Goal: Information Seeking & Learning: Learn about a topic

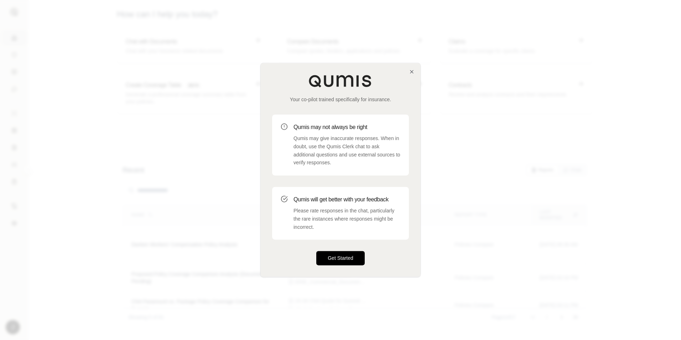
click at [345, 257] on button "Get Started" at bounding box center [340, 258] width 48 height 14
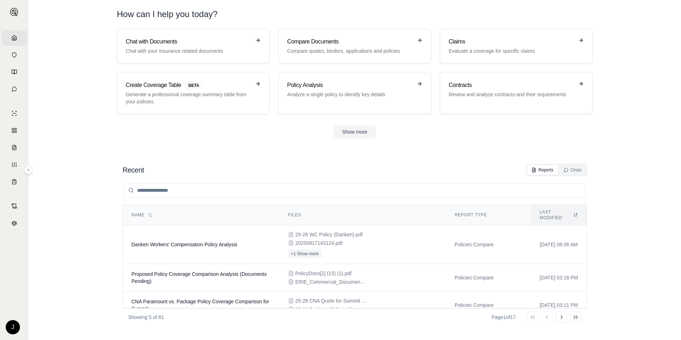
click at [186, 186] on input "search" at bounding box center [355, 190] width 462 height 14
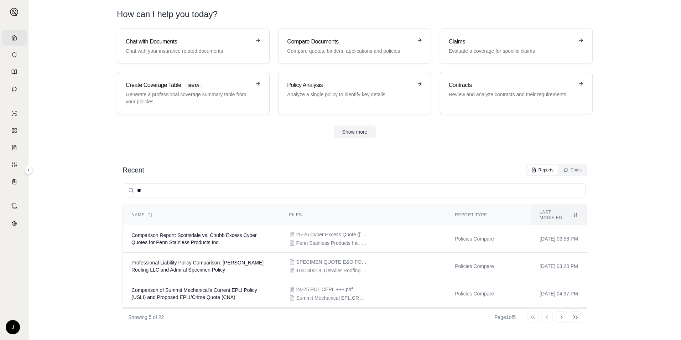
type input "*"
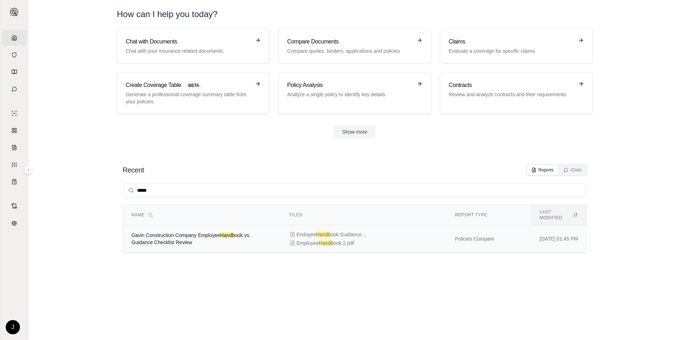
type input "*****"
click at [195, 233] on td "Gavin Construction Company Employee Handb ook vs. Guidance Checklist Review" at bounding box center [202, 238] width 158 height 27
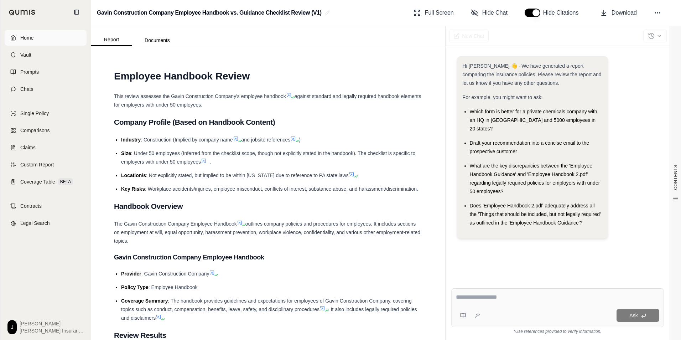
click at [12, 42] on link "Home" at bounding box center [46, 38] width 82 height 16
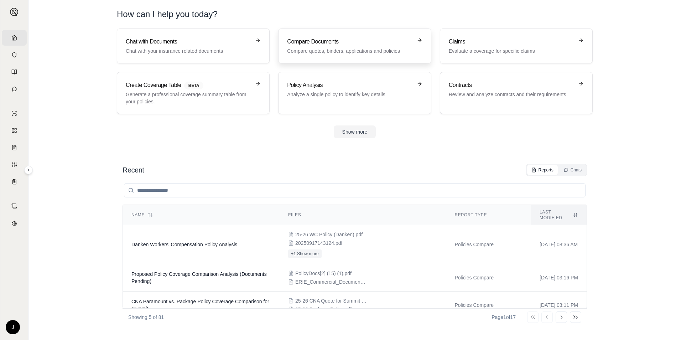
click at [333, 41] on h3 "Compare Documents" at bounding box center [349, 41] width 125 height 9
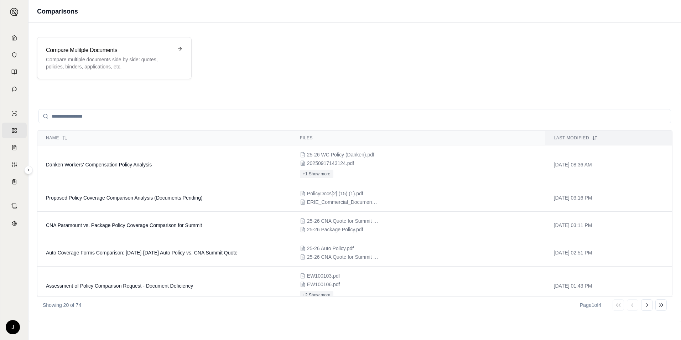
click at [146, 120] on input "search" at bounding box center [354, 116] width 633 height 14
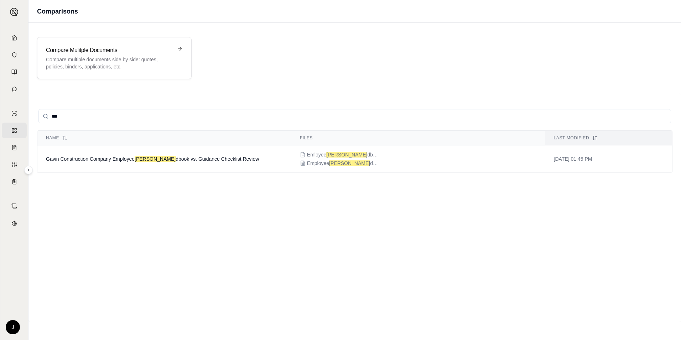
type input "****"
click at [302, 155] on icon at bounding box center [303, 155] width 6 height 6
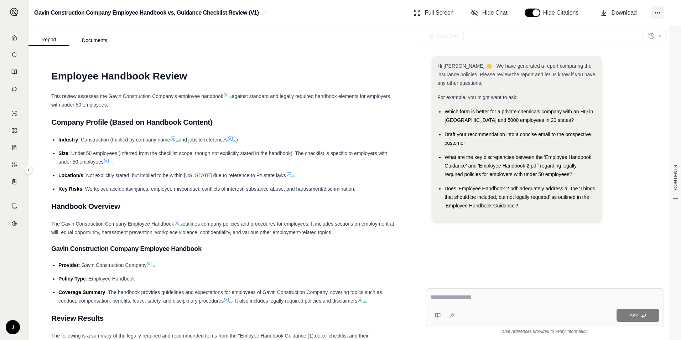
click at [659, 14] on icon at bounding box center [657, 12] width 7 height 7
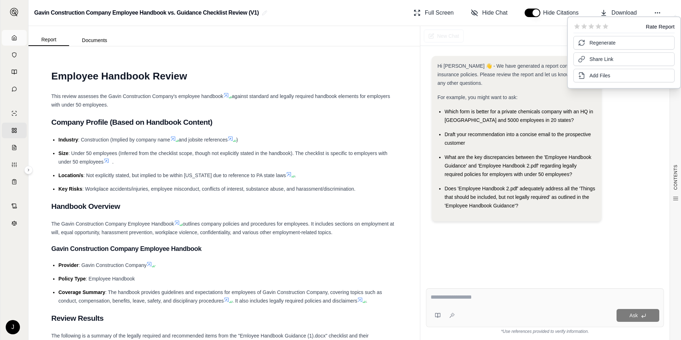
click at [11, 37] on link "Home" at bounding box center [14, 38] width 25 height 16
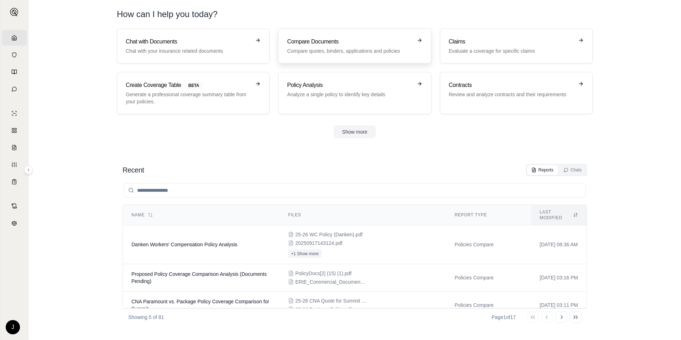
click at [343, 39] on h3 "Compare Documents" at bounding box center [349, 41] width 125 height 9
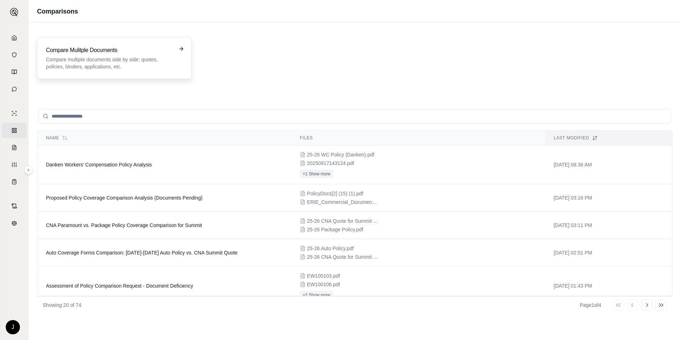
click at [89, 53] on h3 "Compare Mulitple Documents" at bounding box center [109, 50] width 127 height 9
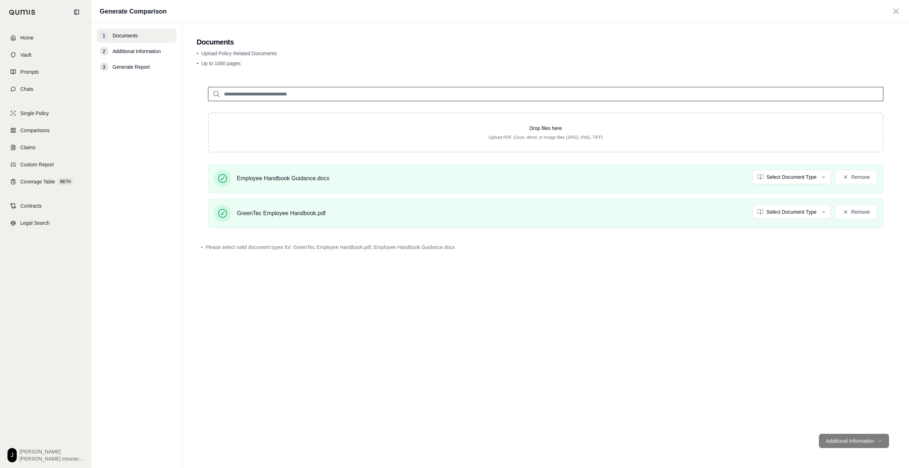
click at [681, 340] on footer "Additional Information →" at bounding box center [546, 441] width 698 height 26
click at [681, 178] on html "Home Vault Prompts Chats Single Policy Comparisons Claims Custom Report Coverag…" at bounding box center [454, 234] width 909 height 468
click at [681, 217] on html "Home Vault Prompts Chats Single Policy Comparisons Claims Custom Report Coverag…" at bounding box center [454, 234] width 909 height 468
click at [681, 340] on button "Additional Information →" at bounding box center [854, 441] width 70 height 14
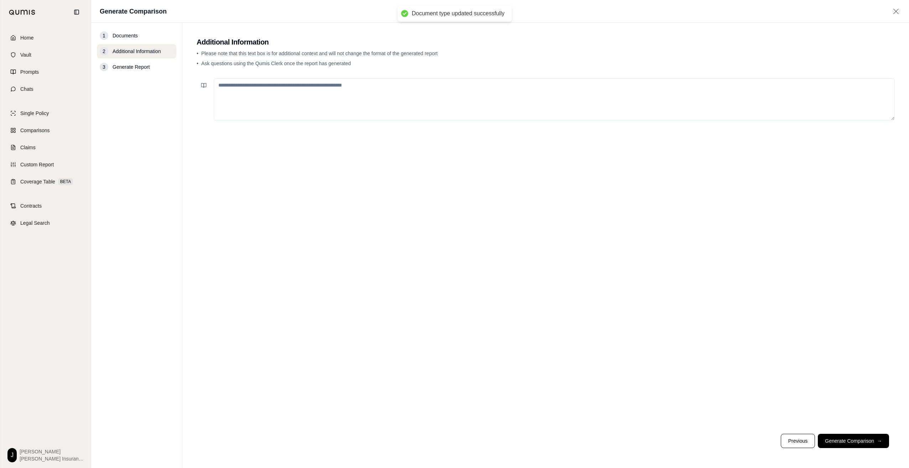
click at [300, 109] on textarea at bounding box center [554, 99] width 681 height 42
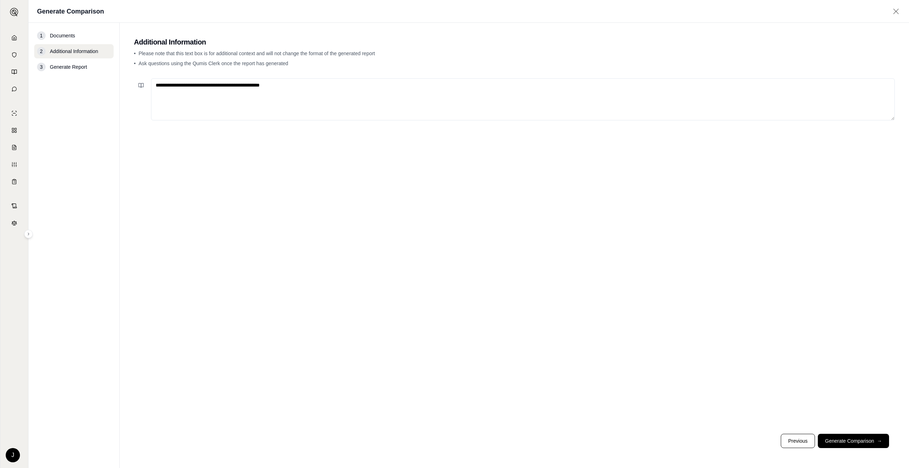
click at [337, 98] on textarea "**********" at bounding box center [523, 99] width 744 height 42
click at [331, 90] on textarea "**********" at bounding box center [523, 99] width 744 height 42
type textarea "**********"
click at [681, 340] on button "Generate Comparison →" at bounding box center [853, 441] width 71 height 14
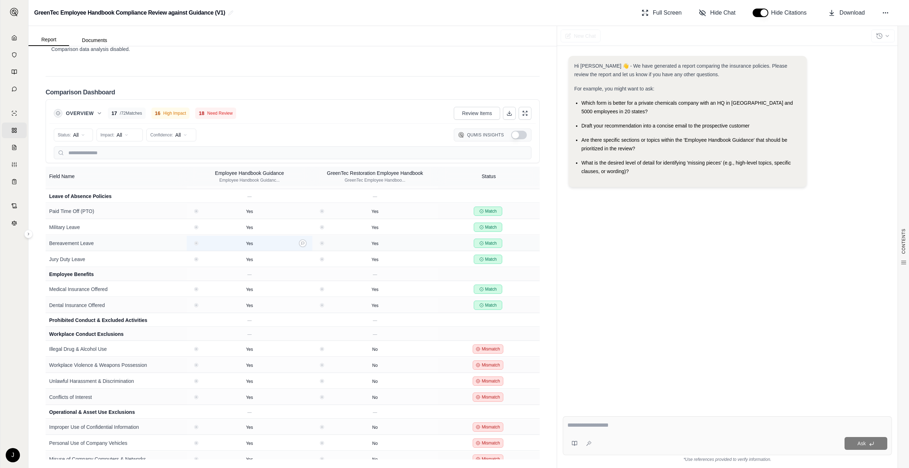
scroll to position [606, 0]
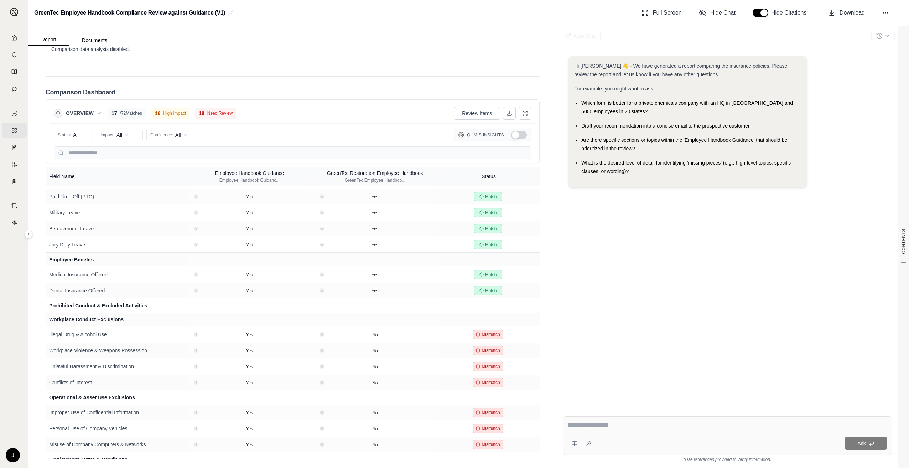
click at [85, 31] on div "Report Documents" at bounding box center [293, 36] width 528 height 20
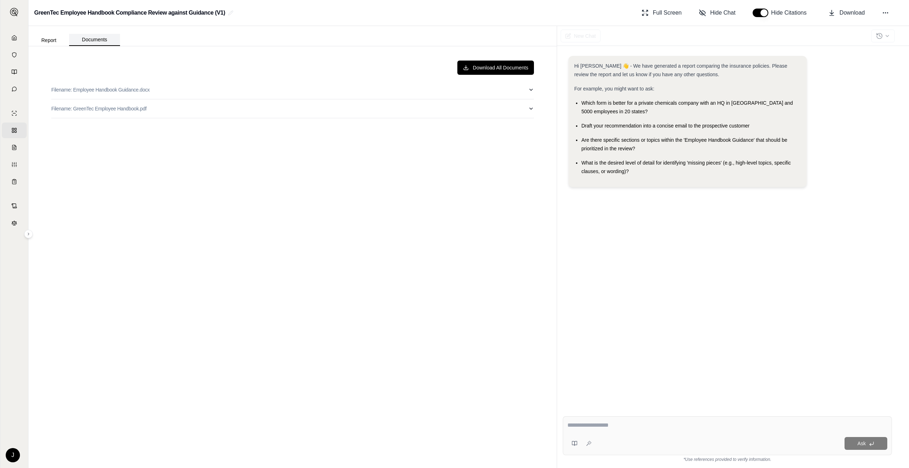
click at [84, 38] on button "Documents" at bounding box center [94, 40] width 51 height 12
click at [123, 109] on p "Filename: GreenTec Employee Handbook.pdf" at bounding box center [98, 108] width 95 height 7
type input "**"
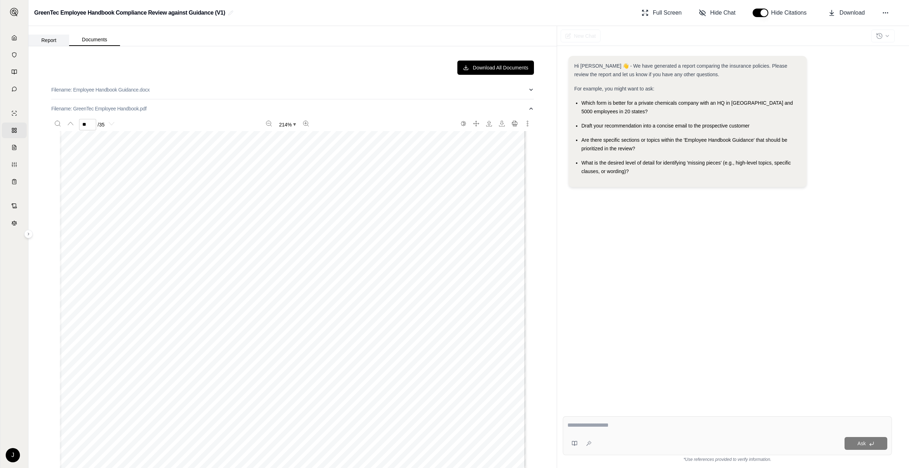
click at [52, 38] on button "Report" at bounding box center [49, 40] width 41 height 11
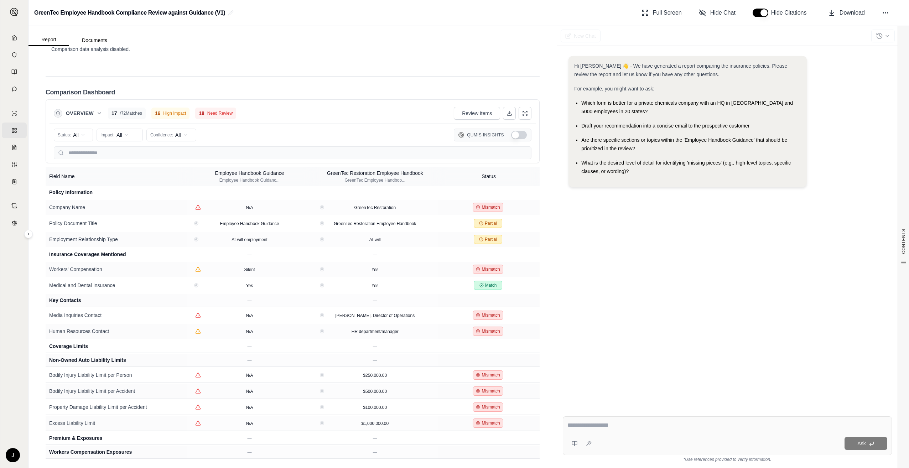
click at [514, 139] on button "Show Qumis Insights" at bounding box center [519, 135] width 16 height 9
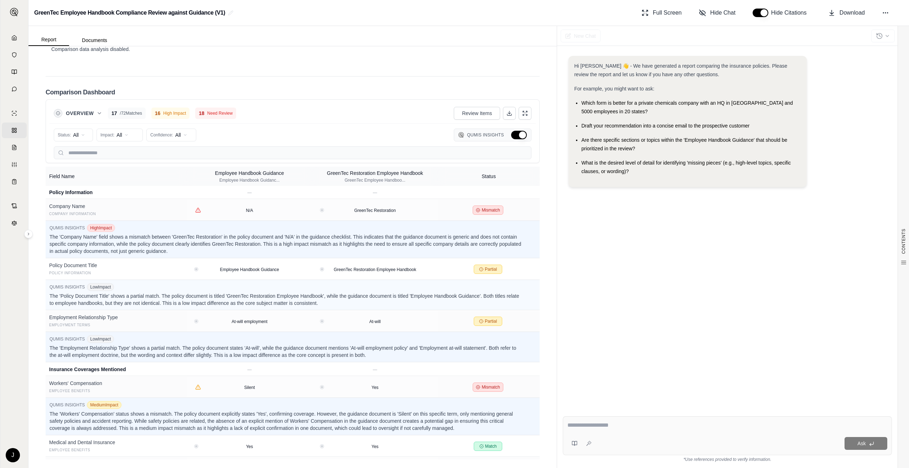
click at [514, 137] on button "Hide Qumis Insights" at bounding box center [519, 135] width 16 height 9
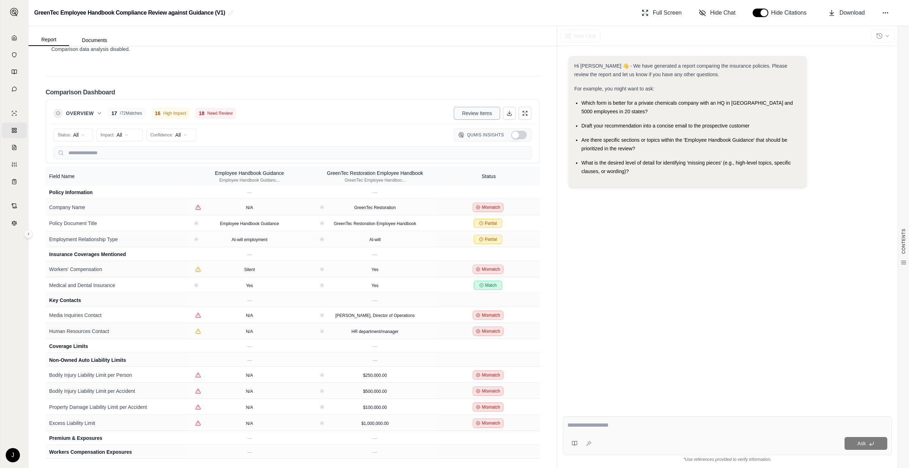
click at [464, 118] on button "Review Items" at bounding box center [477, 113] width 46 height 13
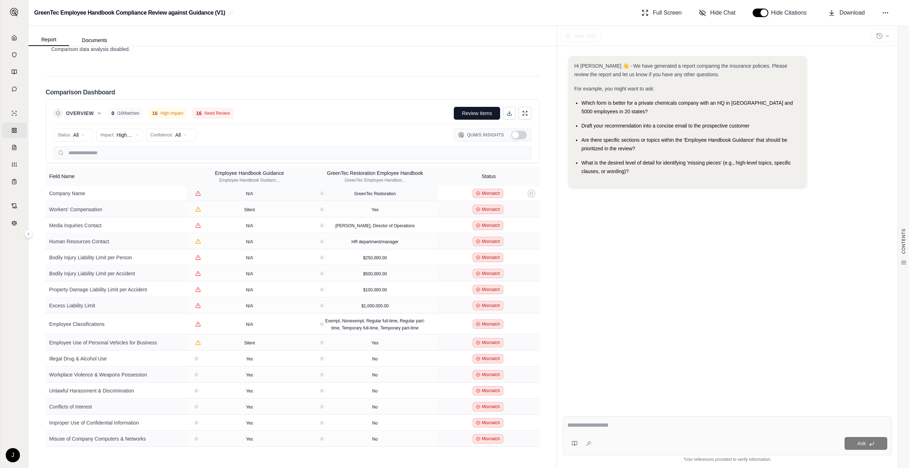
click at [482, 192] on span "Mismatch" at bounding box center [491, 194] width 18 height 6
click at [476, 193] on icon at bounding box center [478, 193] width 4 height 4
click at [160, 118] on div "N/A" at bounding box center [190, 118] width 113 height 11
click at [144, 121] on div "N/A" at bounding box center [190, 118] width 113 height 11
click at [243, 192] on div "N/A" at bounding box center [249, 193] width 14 height 7
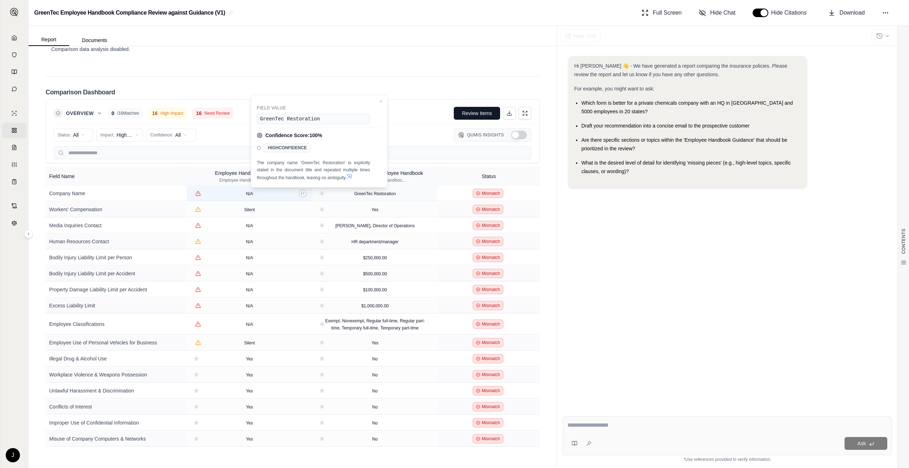
click at [247, 192] on span "N/A" at bounding box center [249, 193] width 7 height 5
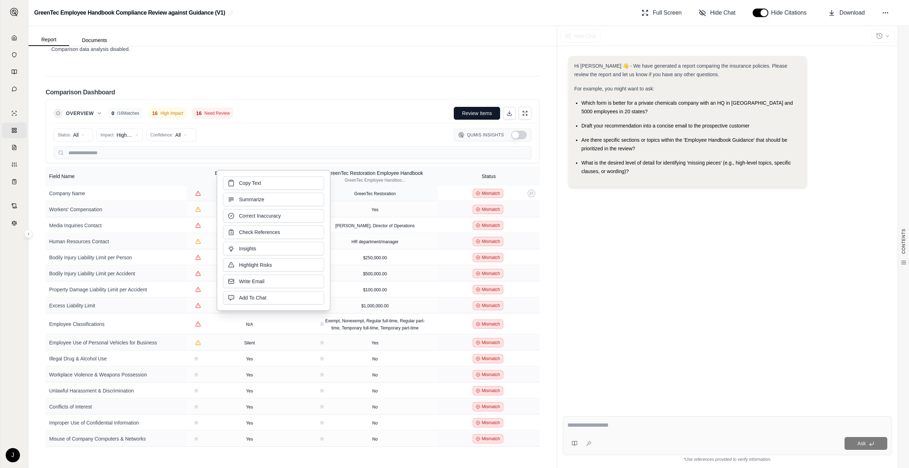
click at [483, 195] on span "Mismatch" at bounding box center [491, 194] width 18 height 6
click at [530, 193] on icon at bounding box center [532, 194] width 4 height 4
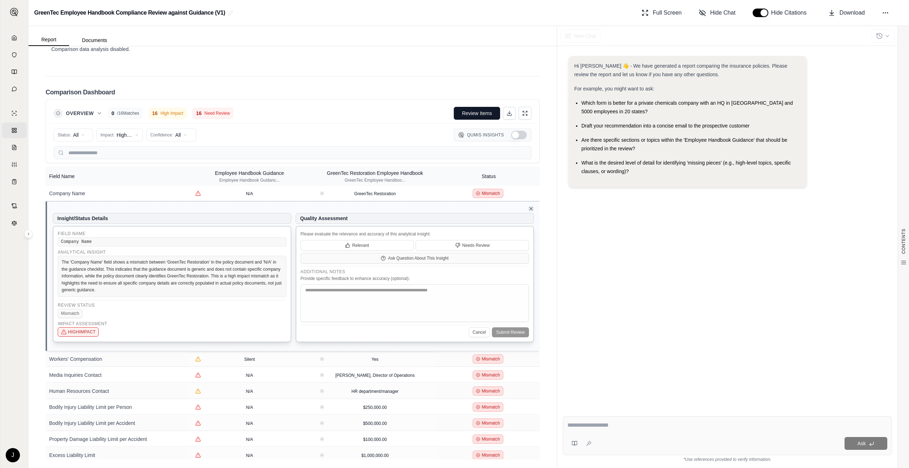
click at [528, 208] on icon at bounding box center [531, 209] width 6 height 6
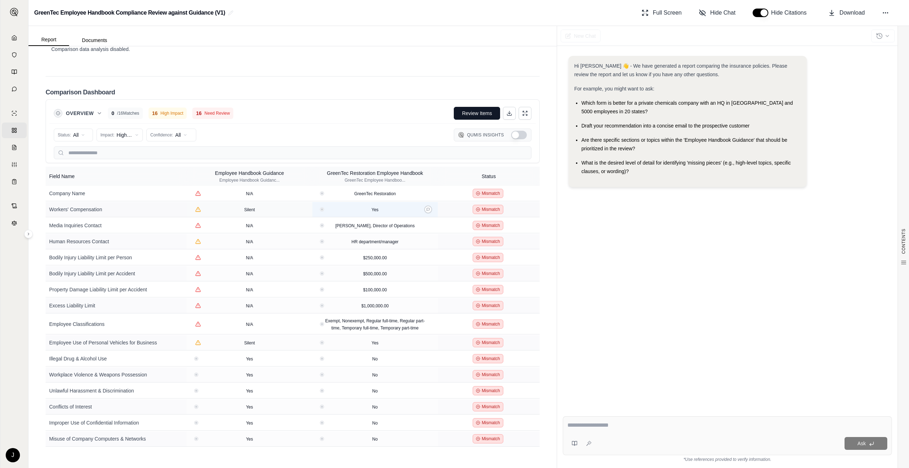
scroll to position [1493, 0]
click at [425, 340] on button at bounding box center [428, 375] width 8 height 8
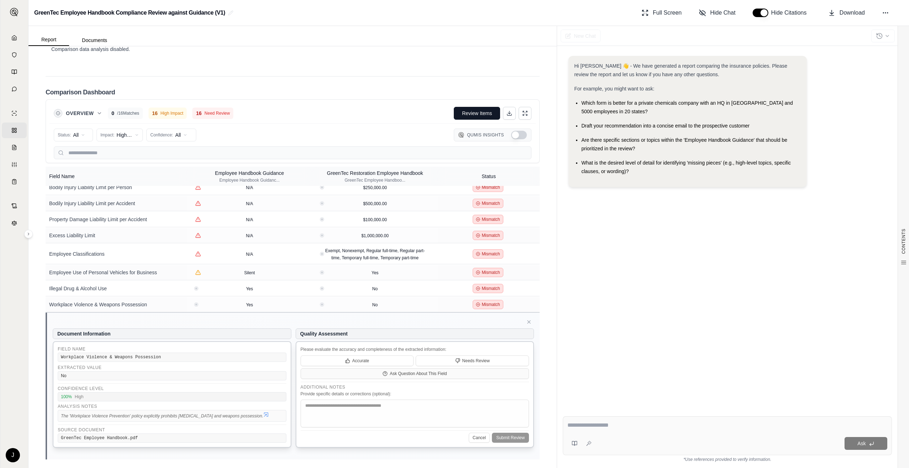
scroll to position [71, 0]
drag, startPoint x: 160, startPoint y: 357, endPoint x: 105, endPoint y: 359, distance: 54.2
click at [105, 340] on div "Workplace Violence & Weapons Possession" at bounding box center [172, 356] width 229 height 9
drag, startPoint x: 105, startPoint y: 359, endPoint x: 190, endPoint y: 377, distance: 86.1
click at [178, 340] on div "No" at bounding box center [172, 374] width 229 height 9
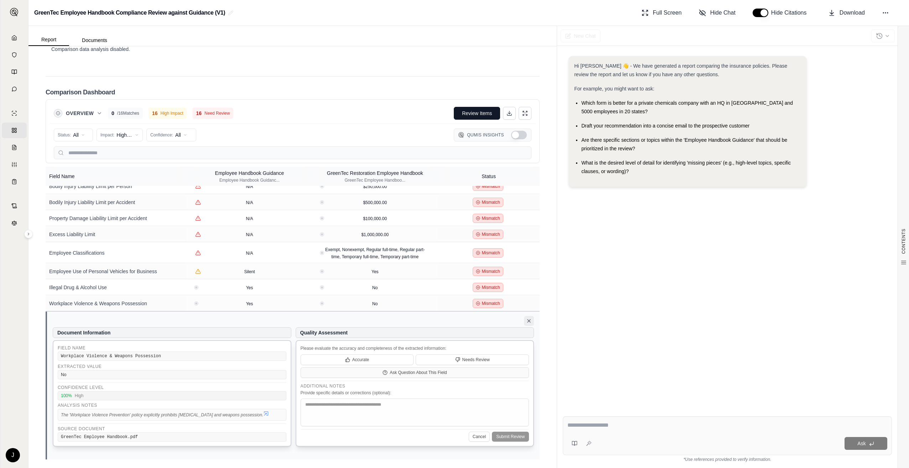
click at [526, 320] on icon at bounding box center [529, 321] width 6 height 6
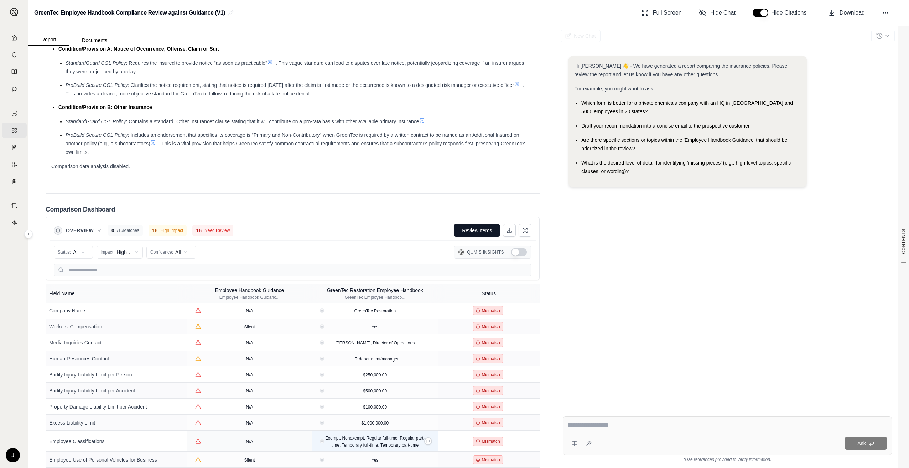
scroll to position [1244, 0]
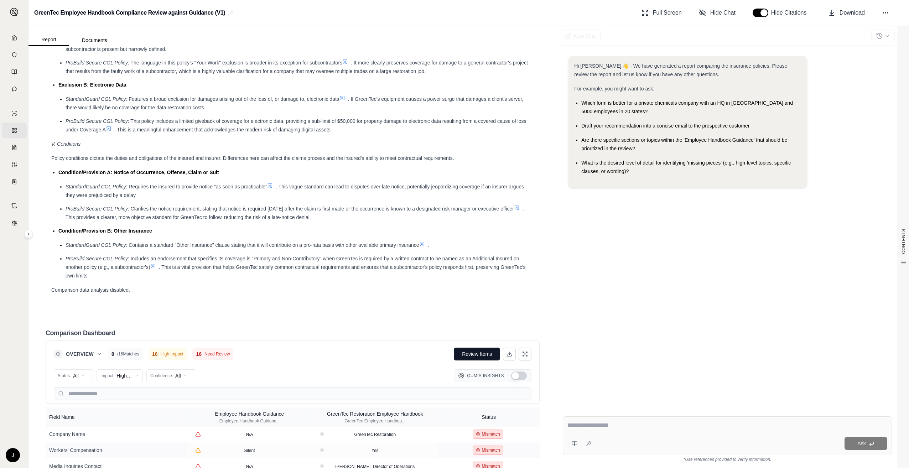
click at [461, 340] on div "Overview 0 / 16 Matches 16 High Impact 16 Need Review Review Items" at bounding box center [293, 354] width 486 height 20
click at [456, 340] on button "Review Items" at bounding box center [477, 354] width 46 height 13
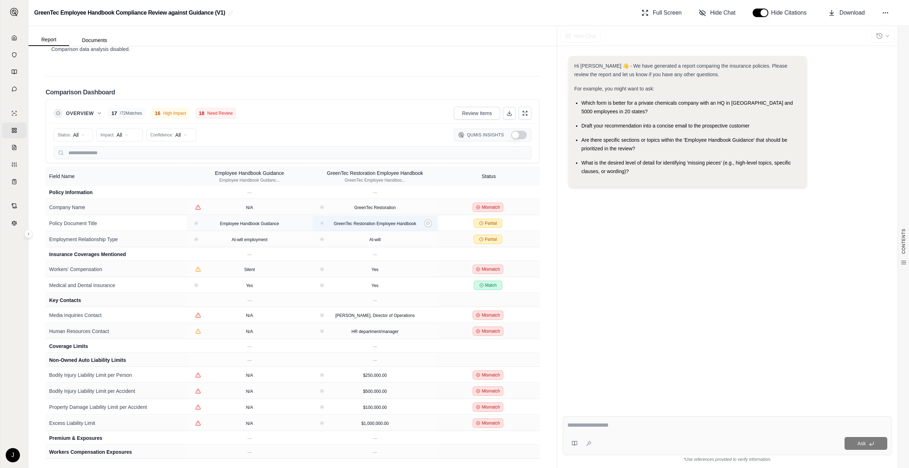
scroll to position [1493, 0]
click at [16, 45] on link "Home" at bounding box center [14, 38] width 25 height 16
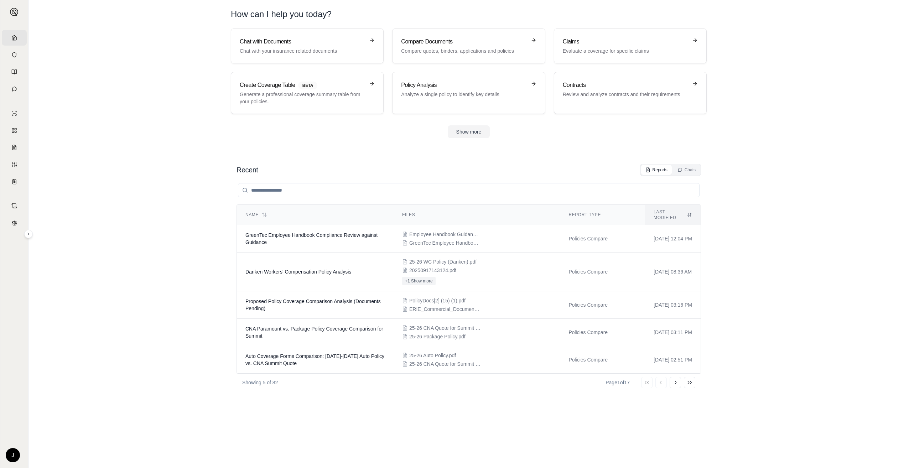
click at [331, 201] on div at bounding box center [469, 190] width 465 height 29
click at [331, 192] on input "search" at bounding box center [469, 190] width 462 height 14
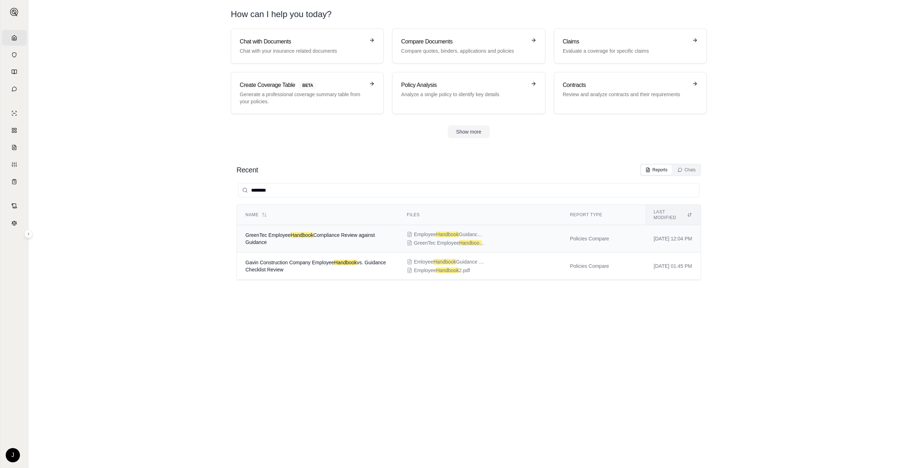
type input "********"
click at [446, 239] on span "GreenTec Employee Handbook .pdf" at bounding box center [449, 242] width 71 height 7
